Goal: Find specific page/section: Find specific page/section

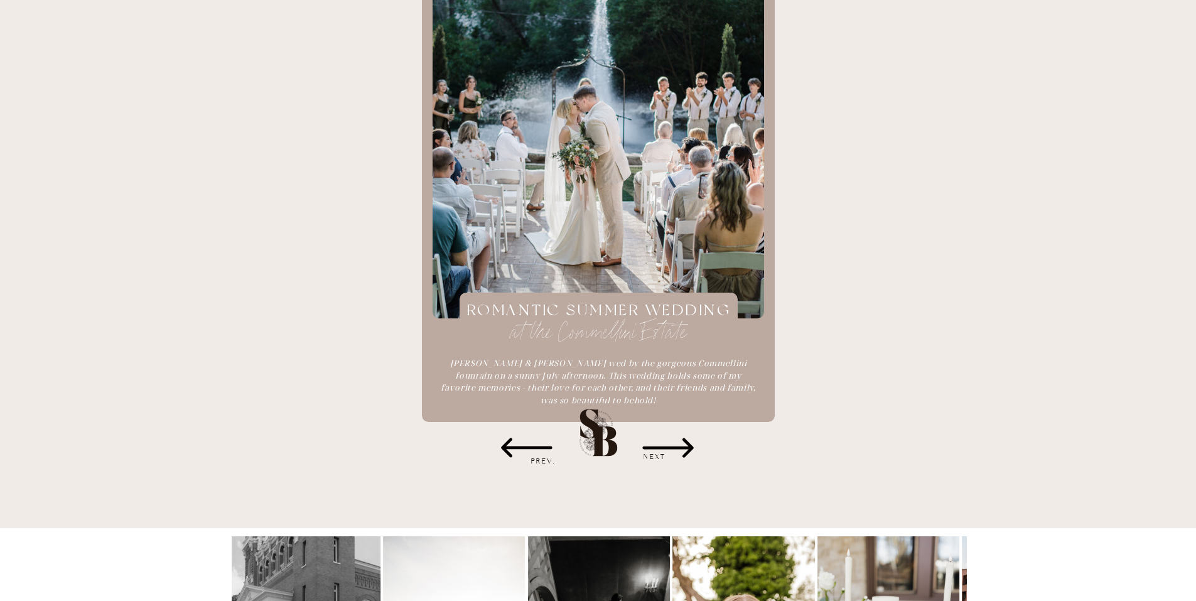
scroll to position [1633, 0]
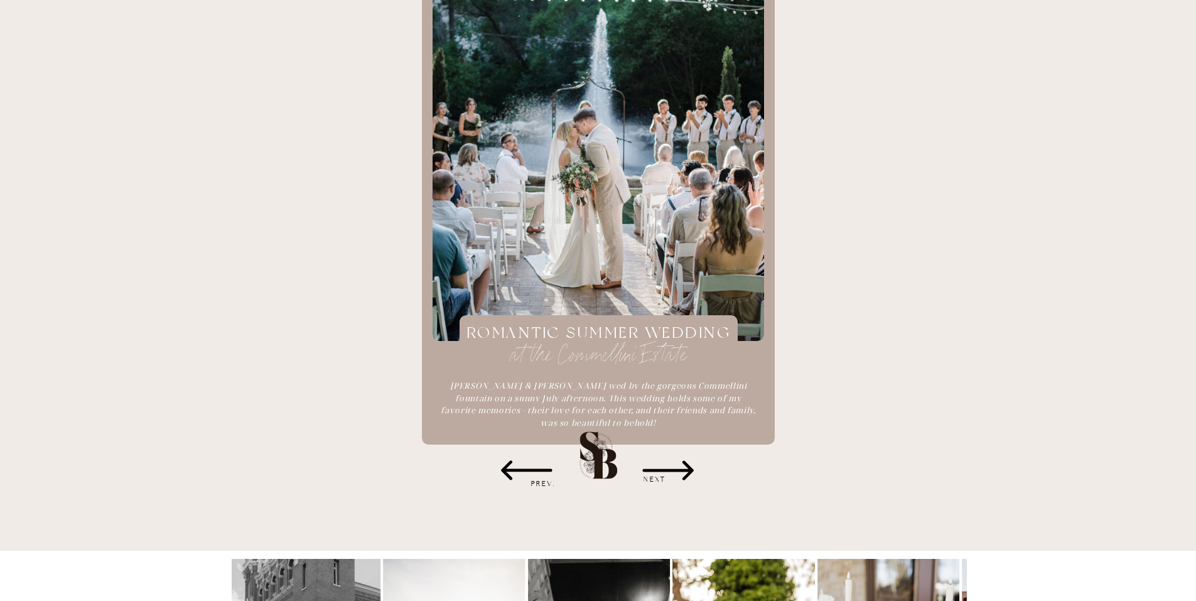
click at [665, 466] on icon at bounding box center [668, 470] width 63 height 63
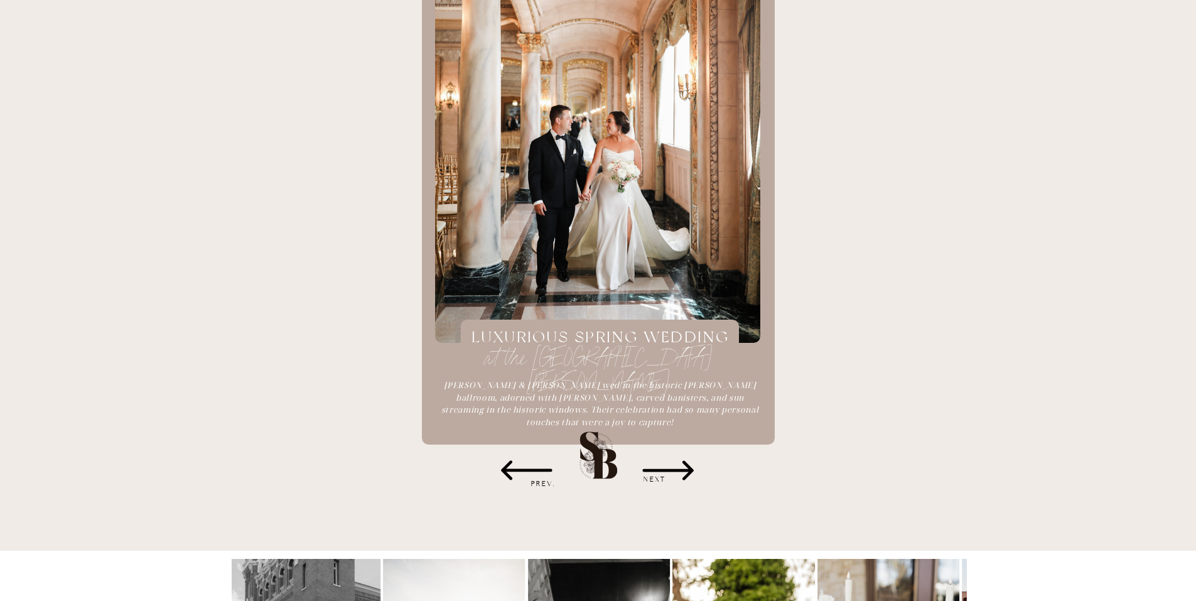
click at [665, 466] on icon at bounding box center [668, 470] width 63 height 63
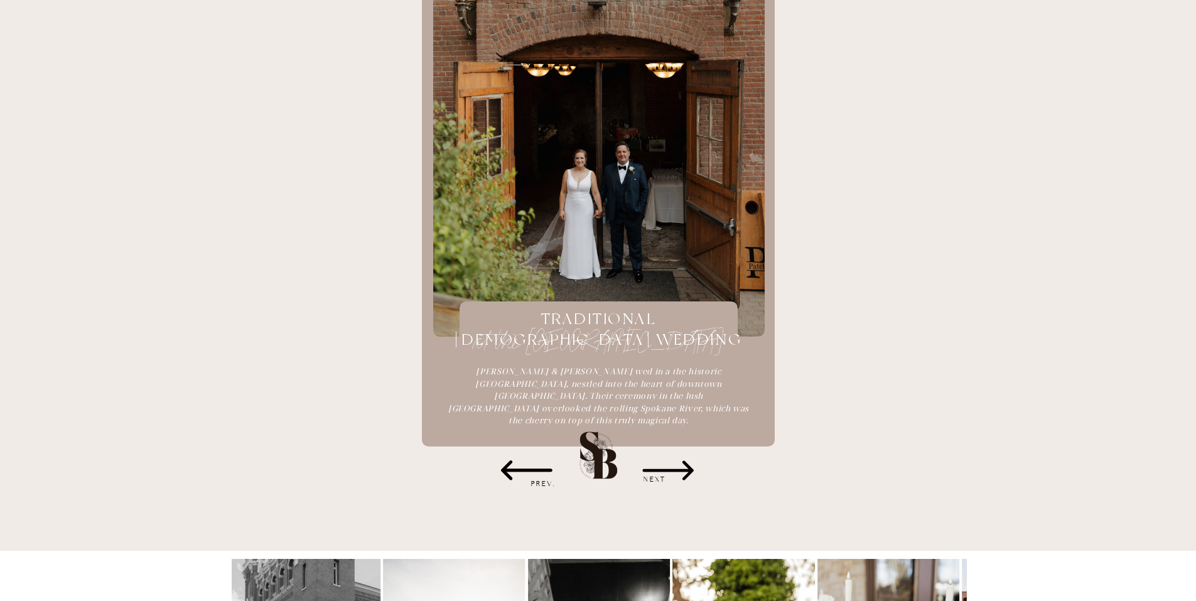
click at [696, 470] on icon at bounding box center [668, 470] width 63 height 63
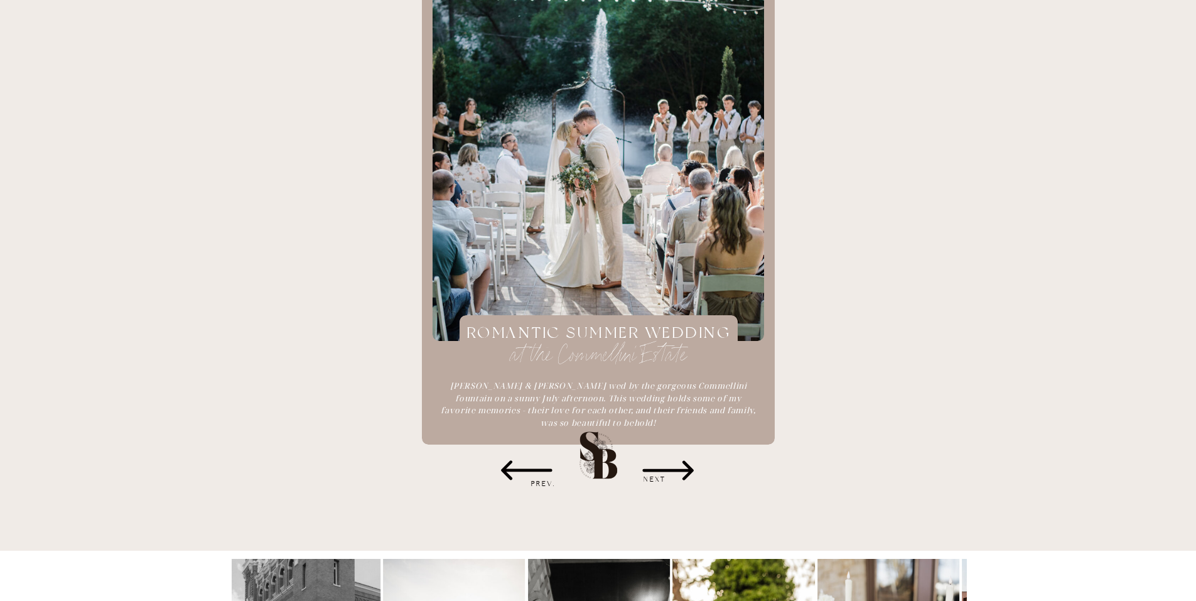
click at [688, 468] on icon at bounding box center [667, 470] width 51 height 19
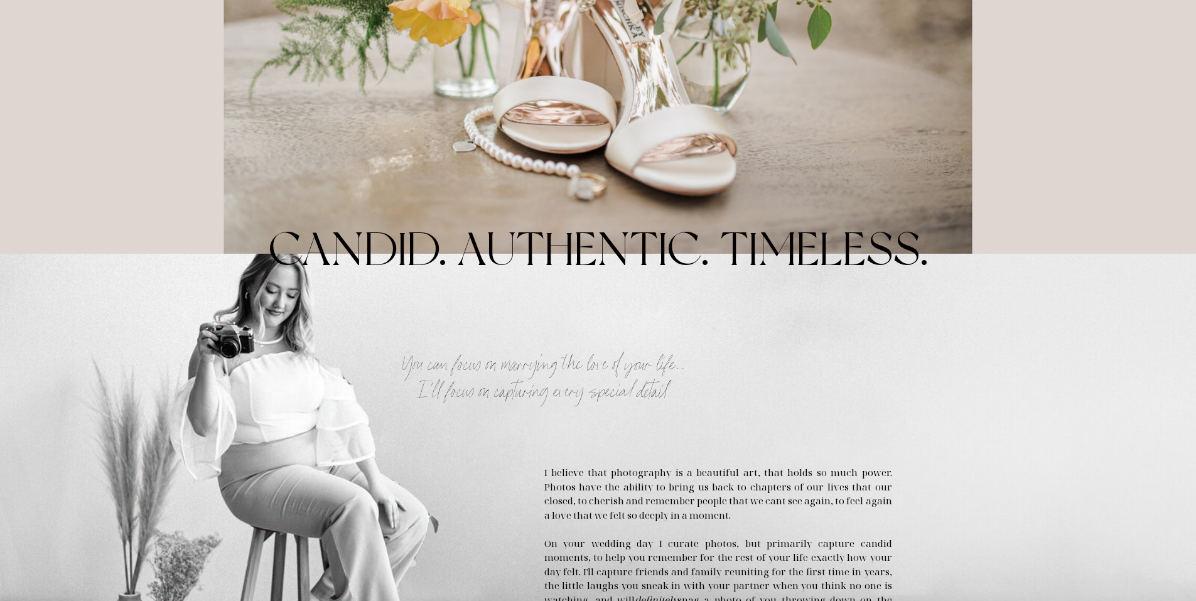
scroll to position [0, 0]
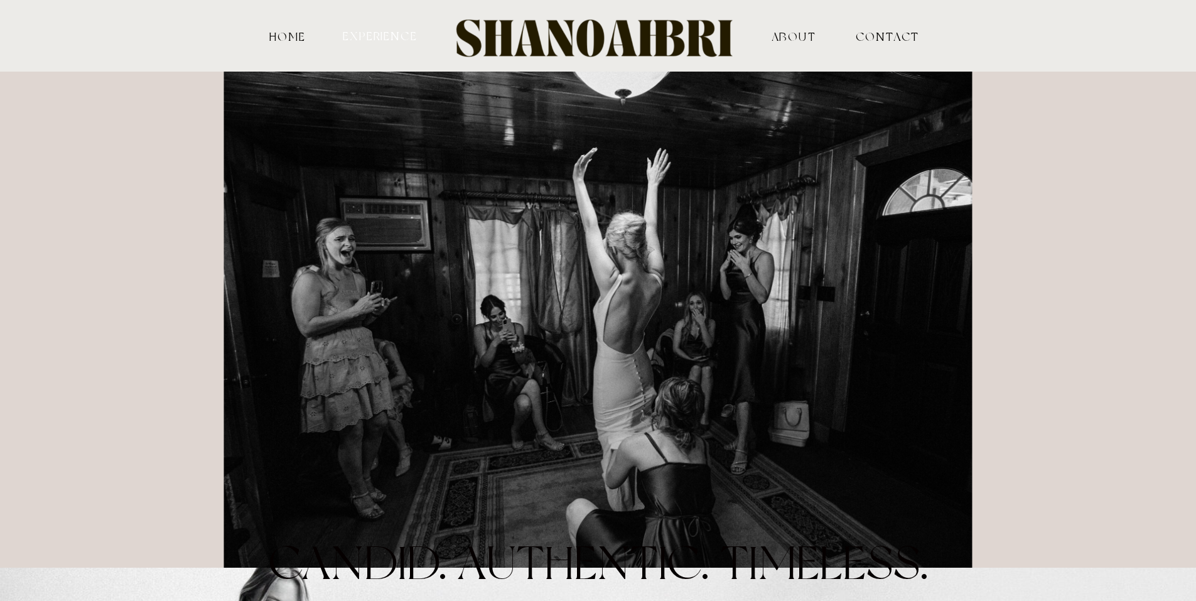
click at [407, 33] on nav "experience" at bounding box center [381, 36] width 78 height 12
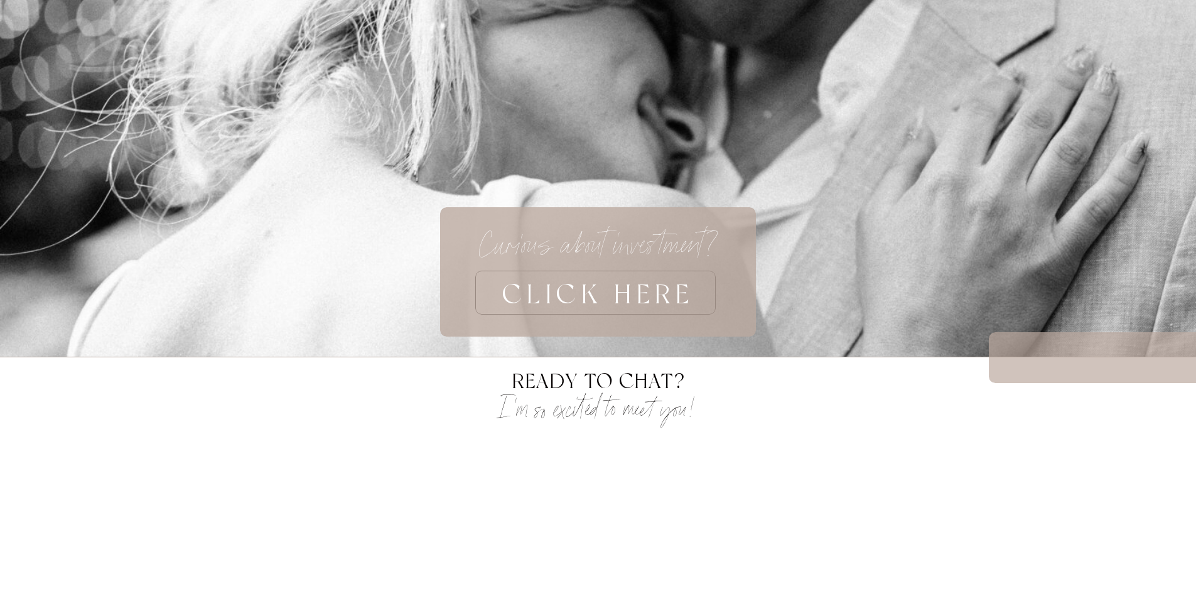
scroll to position [3642, 0]
click at [592, 305] on h3 "CLICK HERE" at bounding box center [598, 292] width 397 height 44
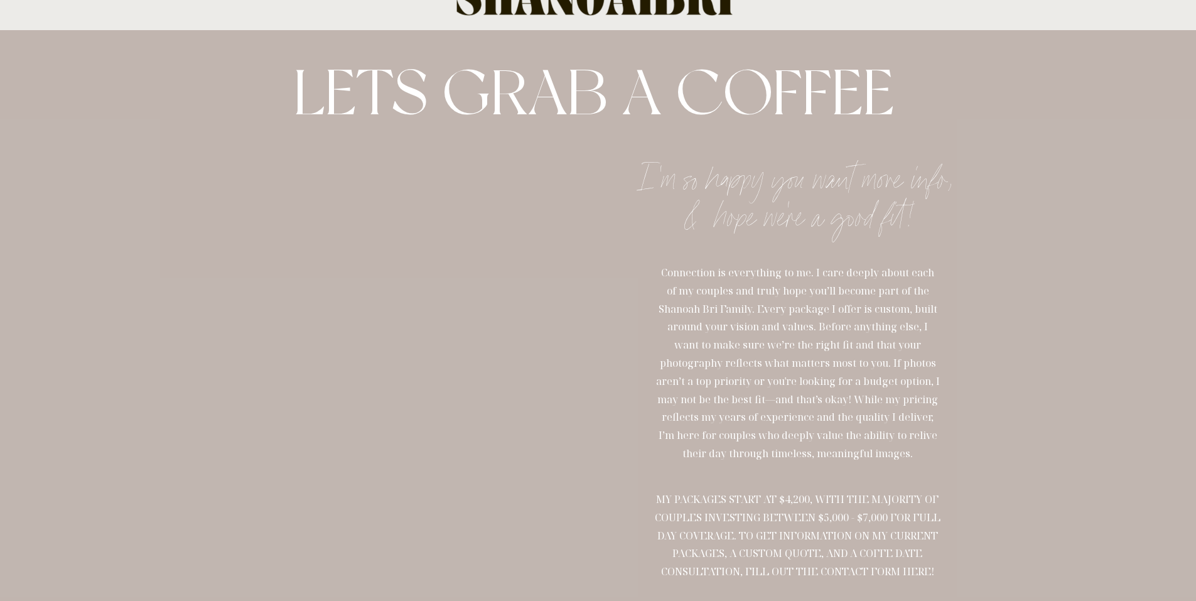
scroll to position [63, 0]
